Goal: Task Accomplishment & Management: Manage account settings

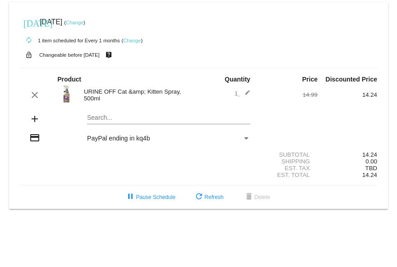
click at [132, 40] on link "Change" at bounding box center [132, 40] width 18 height 5
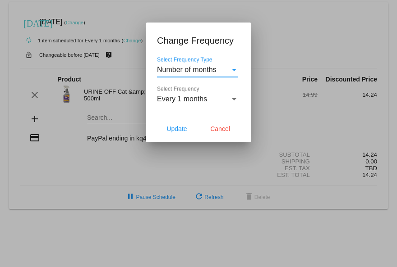
click at [233, 68] on div "Select Frequency Type" at bounding box center [234, 70] width 8 height 8
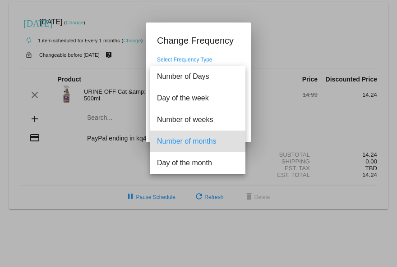
click at [265, 117] on div at bounding box center [198, 133] width 397 height 267
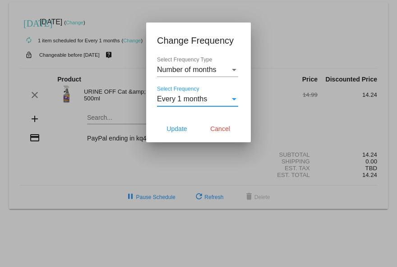
click at [233, 101] on div "Select Frequency" at bounding box center [234, 99] width 8 height 8
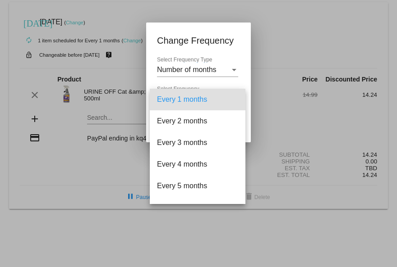
click at [249, 103] on div at bounding box center [198, 133] width 397 height 267
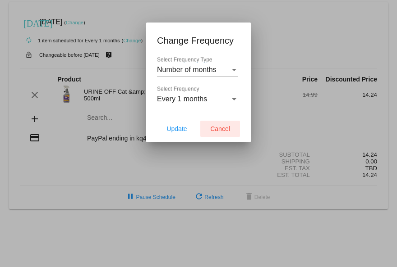
click at [218, 127] on span "Cancel" at bounding box center [220, 128] width 20 height 7
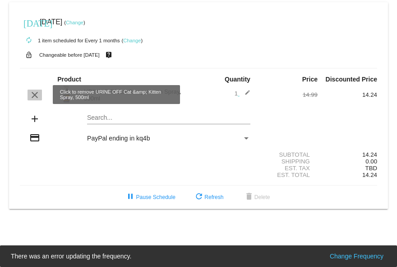
click at [35, 95] on mat-icon "clear" at bounding box center [34, 95] width 11 height 11
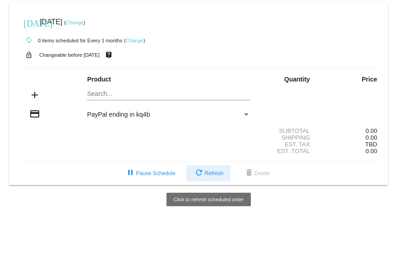
click at [211, 172] on span "refresh Refresh" at bounding box center [208, 173] width 30 height 6
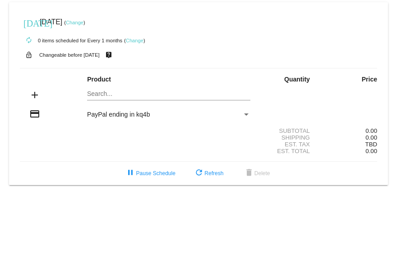
click at [246, 113] on div "Payment Method" at bounding box center [246, 114] width 8 height 7
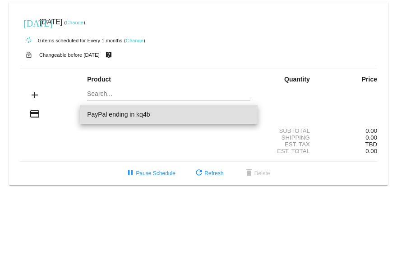
click at [246, 113] on span "PayPal ending in kq4b" at bounding box center [168, 114] width 163 height 19
